Goal: Information Seeking & Learning: Learn about a topic

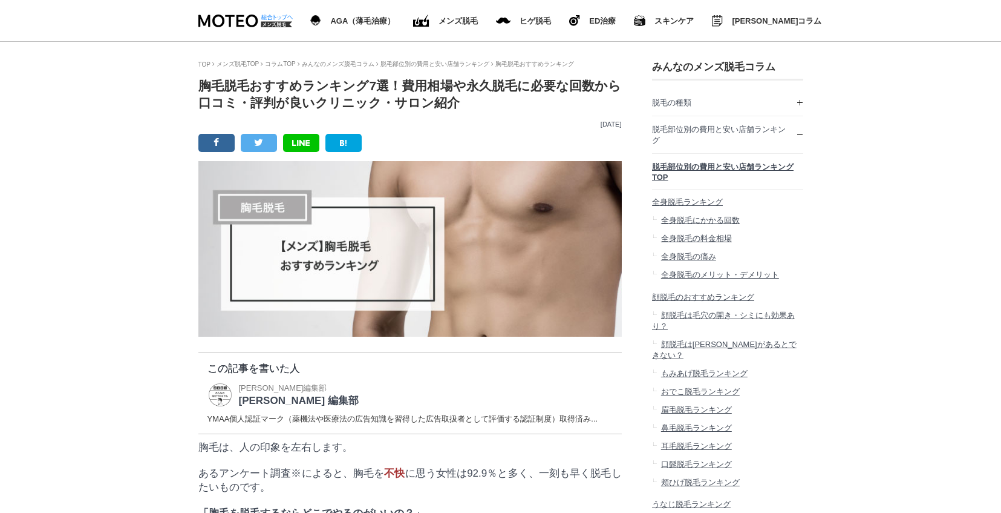
scroll to position [22686, 605]
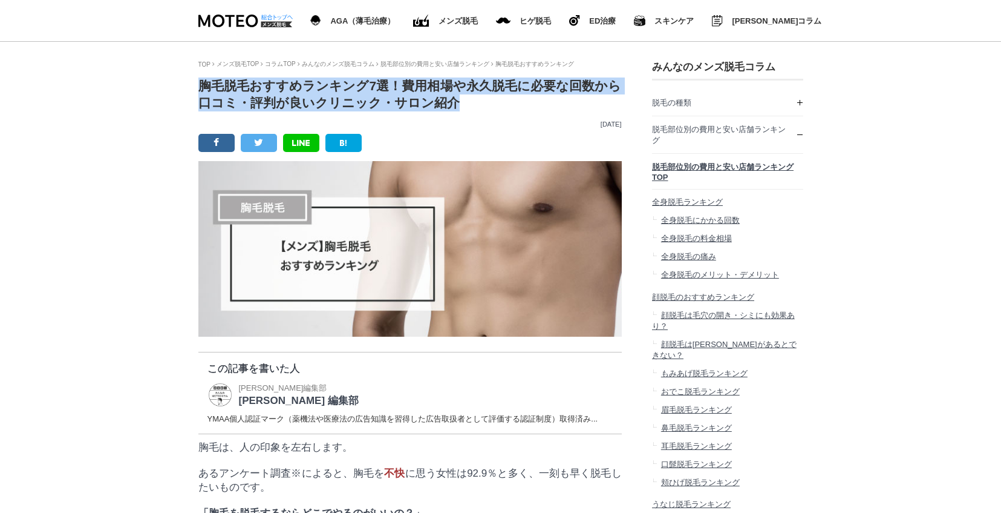
drag, startPoint x: 195, startPoint y: 82, endPoint x: 461, endPoint y: 106, distance: 266.8
copy h1 "胸毛脱毛おすすめランキング7選！費用相場や永久脱毛に必要な回数から口コミ・評判が良いクリニック・サロン紹介"
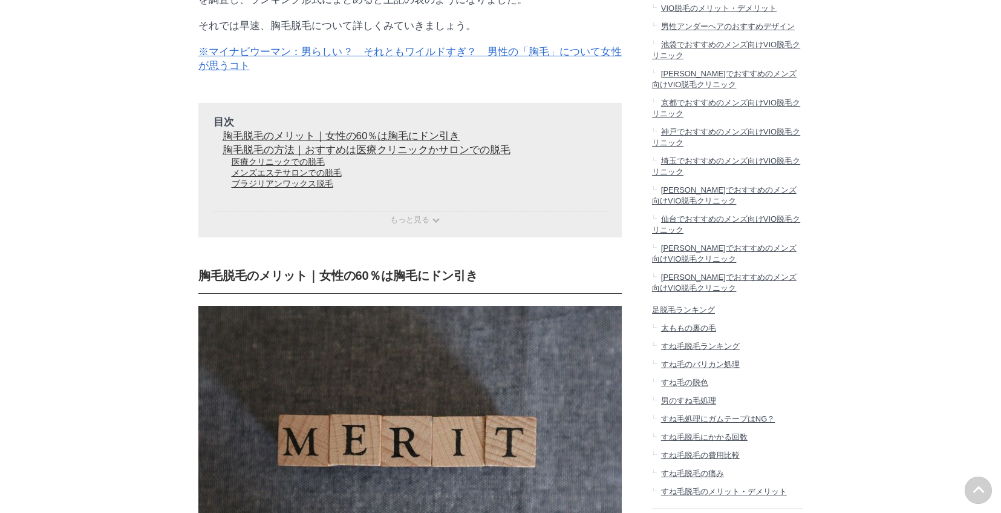
scroll to position [37967, 59907]
click at [410, 224] on span "もっと見る" at bounding box center [409, 219] width 39 height 9
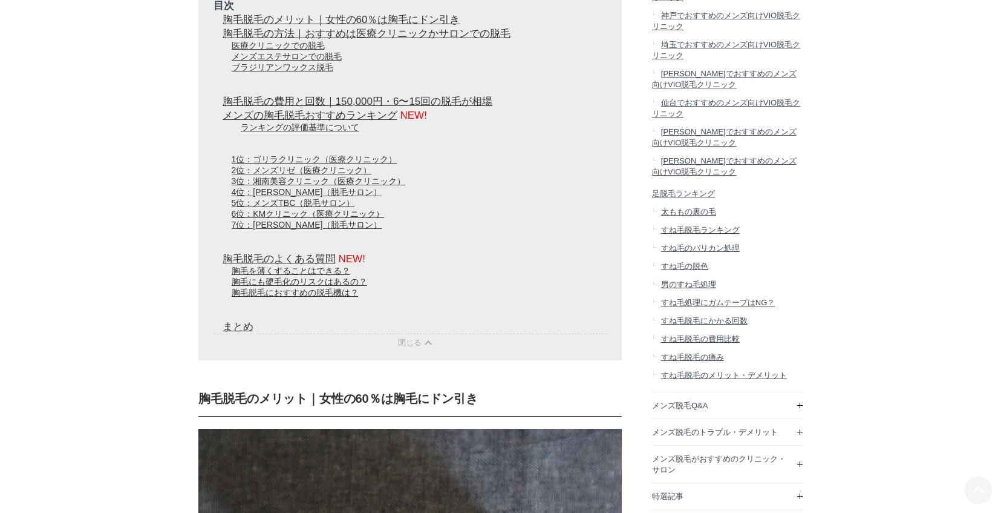
scroll to position [1371, 0]
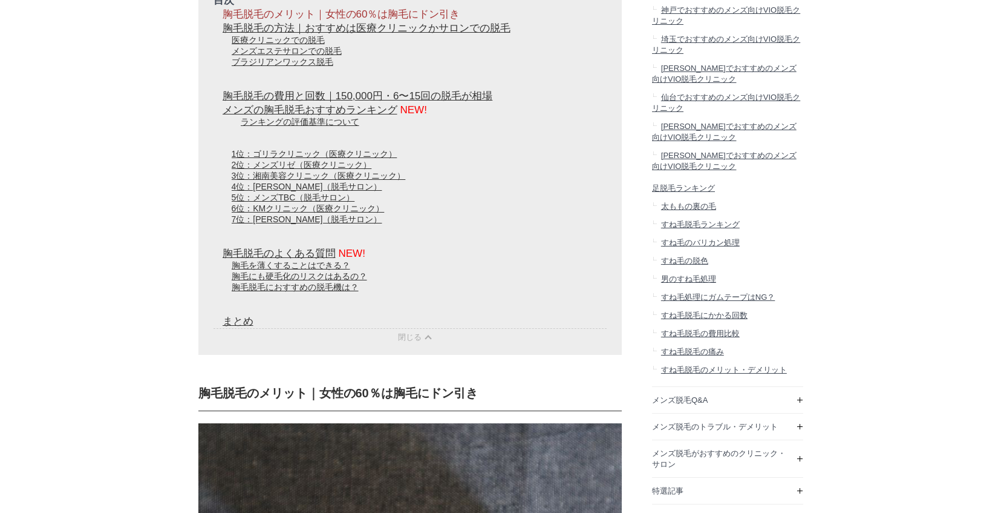
click at [398, 20] on link "胸毛脱毛のメリット｜女性の60％は胸毛にドン引き" at bounding box center [342, 13] width 238 height 11
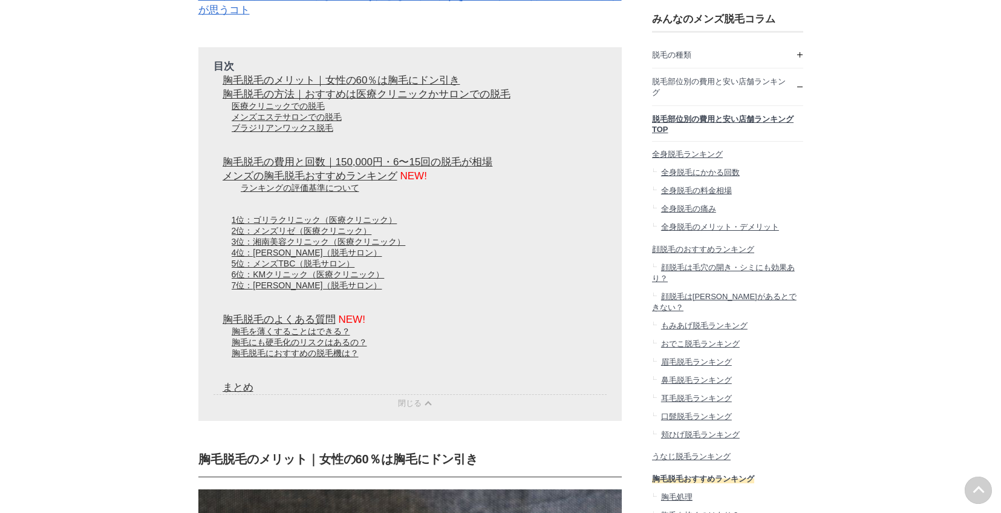
scroll to position [1246, 0]
